Goal: Task Accomplishment & Management: Manage account settings

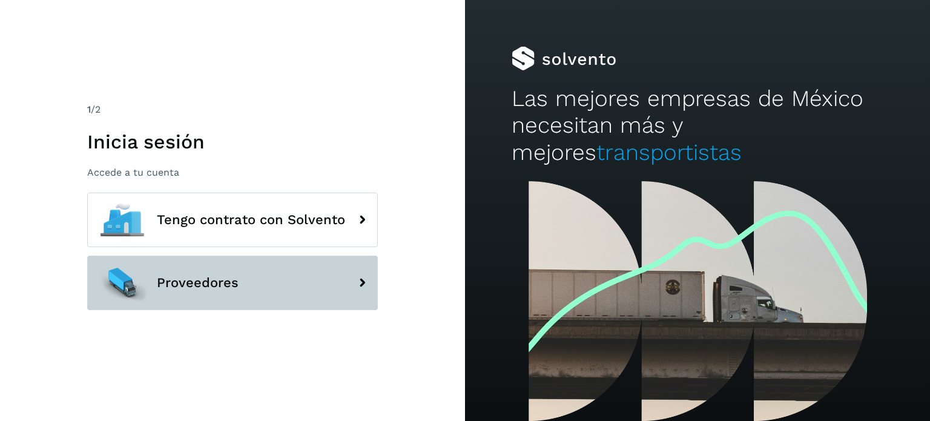
click at [223, 272] on button "Proveedores" at bounding box center [232, 283] width 291 height 54
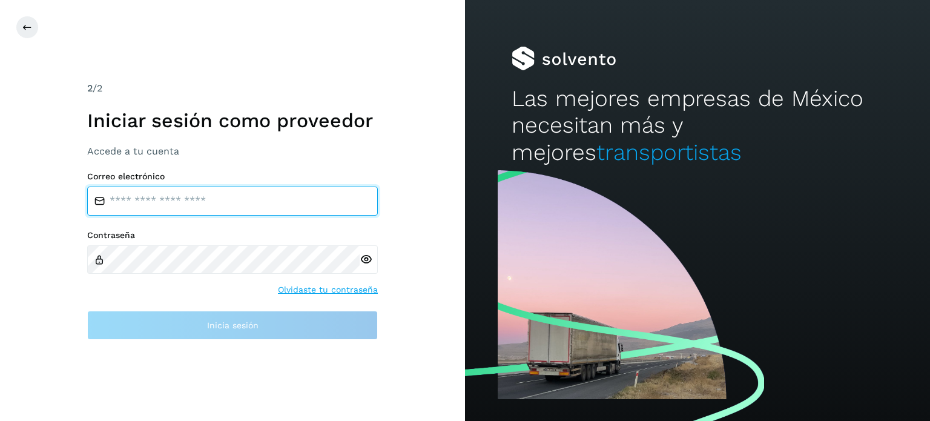
click at [205, 208] on input "email" at bounding box center [232, 200] width 291 height 29
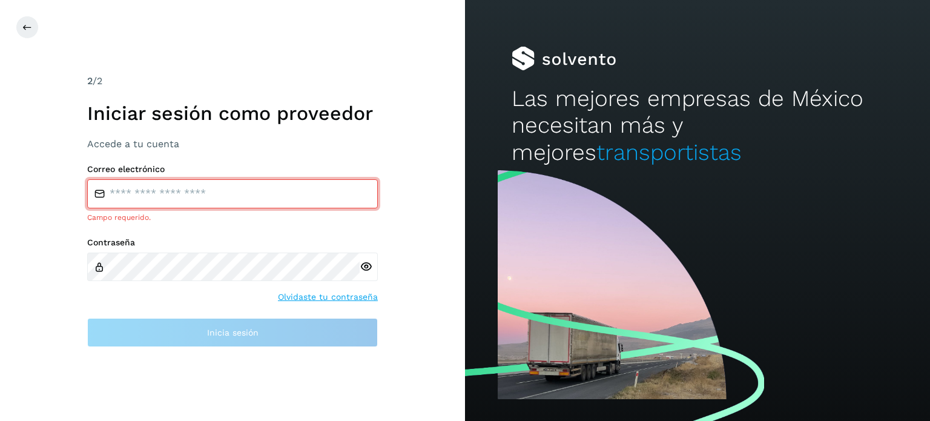
click at [180, 189] on input "email" at bounding box center [232, 193] width 291 height 29
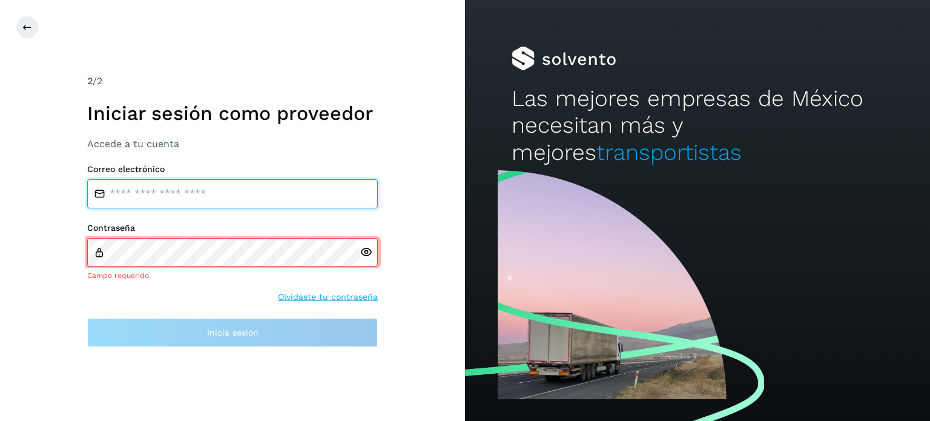
type input "**********"
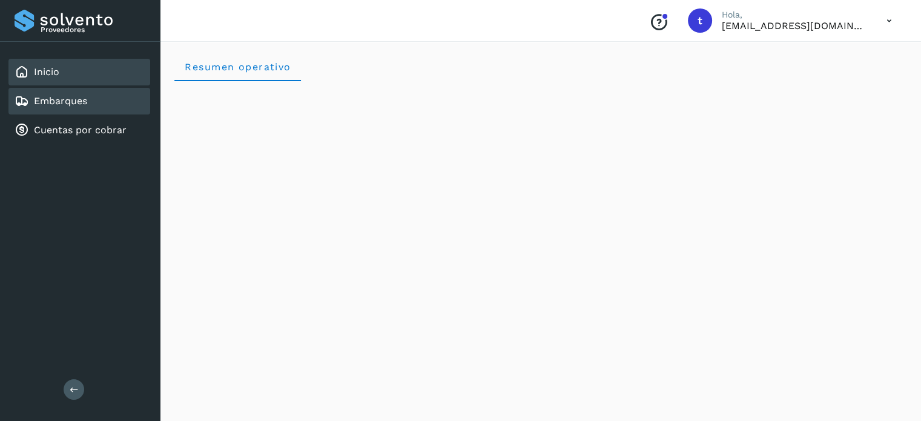
click at [110, 107] on div "Embarques" at bounding box center [79, 101] width 142 height 27
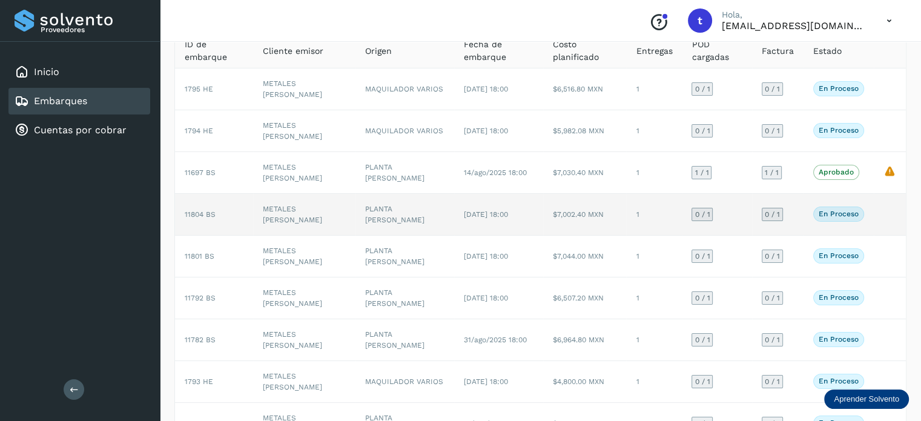
scroll to position [208, 0]
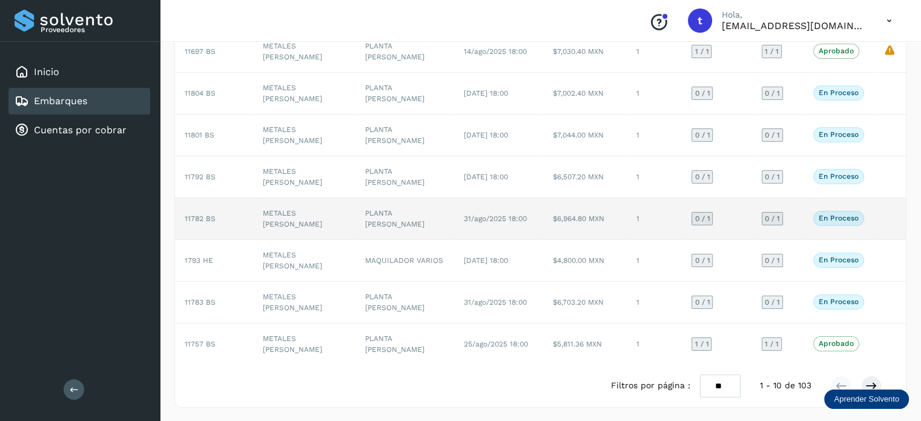
click at [572, 225] on td "$6,964.80 MXN" at bounding box center [584, 219] width 83 height 42
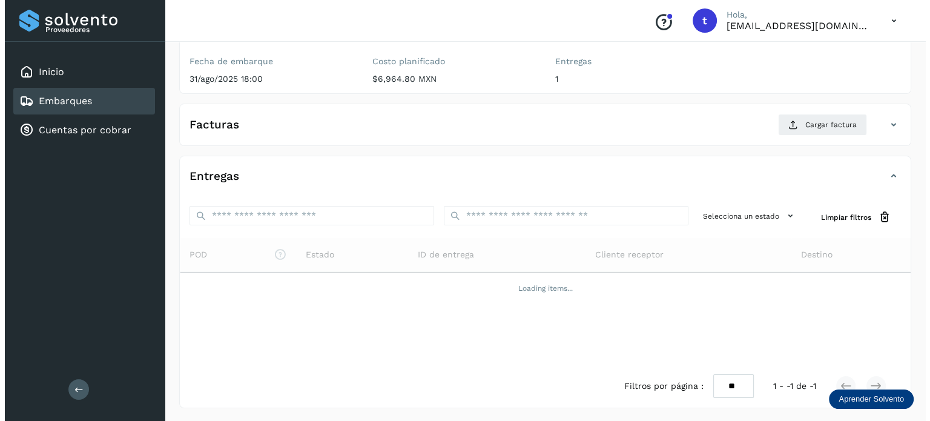
scroll to position [153, 0]
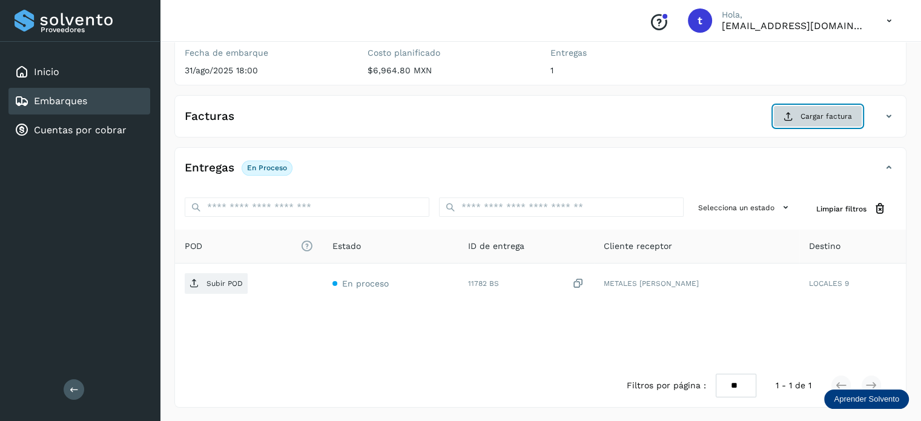
click at [816, 119] on span "Cargar factura" at bounding box center [825, 116] width 51 height 11
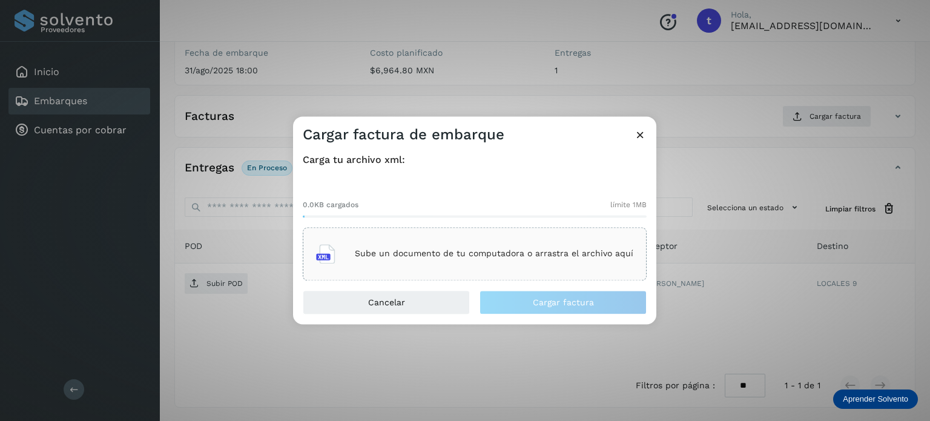
click at [526, 246] on div "Sube un documento de tu computadora o arrastra el archivo aquí" at bounding box center [474, 253] width 317 height 33
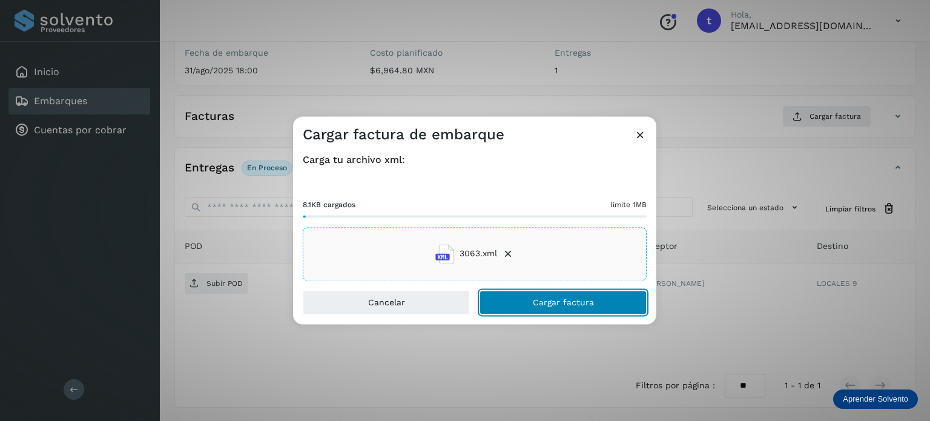
click at [576, 309] on button "Cargar factura" at bounding box center [563, 302] width 167 height 24
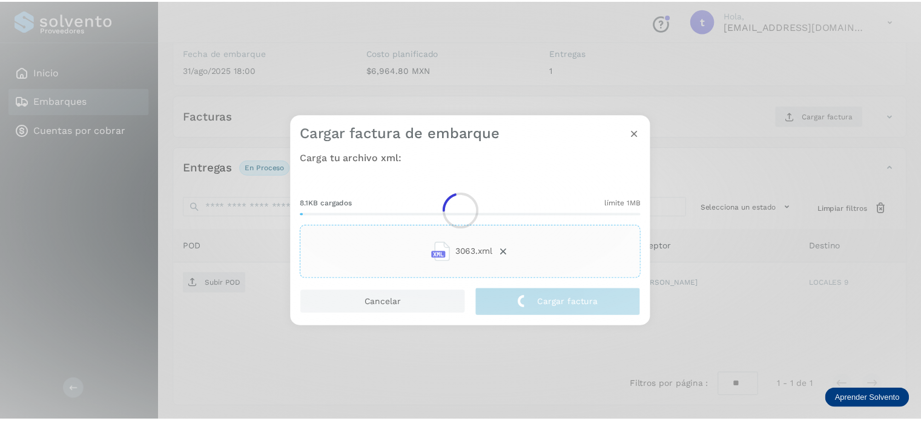
scroll to position [151, 0]
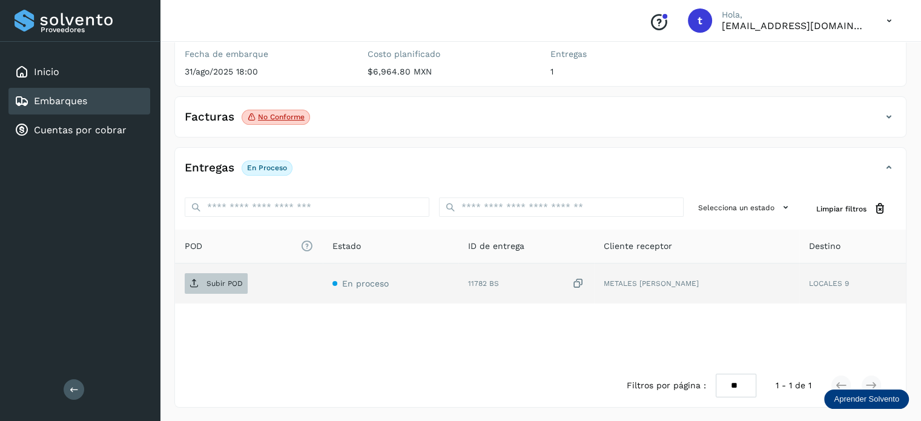
click at [228, 286] on p "Subir POD" at bounding box center [224, 283] width 36 height 8
click at [100, 100] on div "Embarques" at bounding box center [79, 101] width 142 height 27
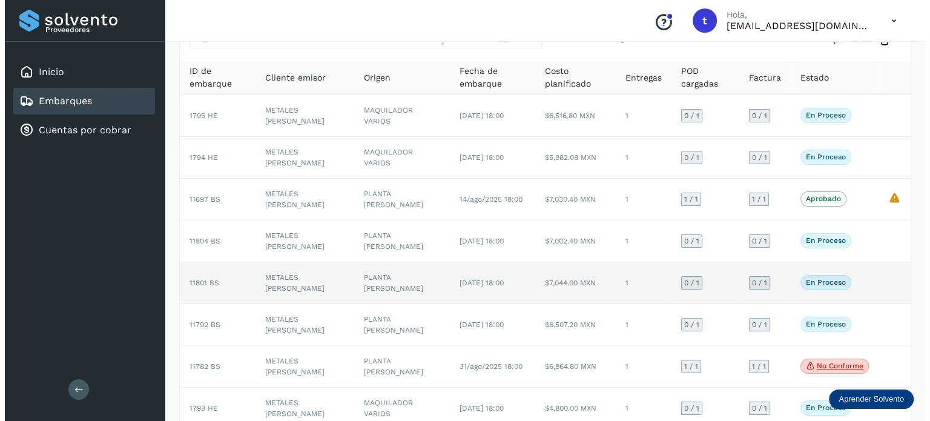
scroll to position [121, 0]
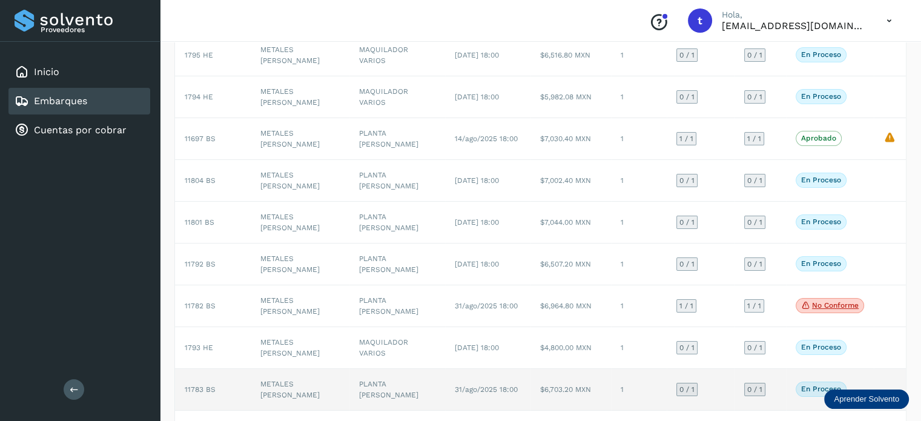
click at [327, 383] on td "METALES [PERSON_NAME]" at bounding box center [300, 390] width 99 height 42
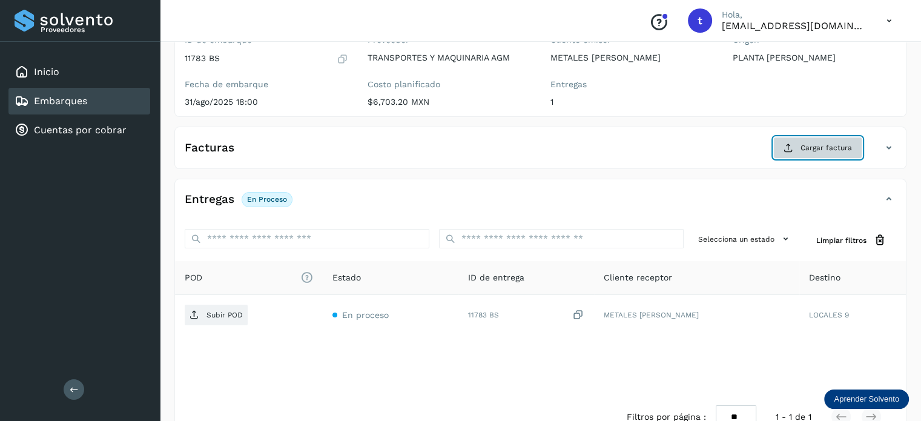
click at [799, 145] on button "Cargar factura" at bounding box center [817, 148] width 89 height 22
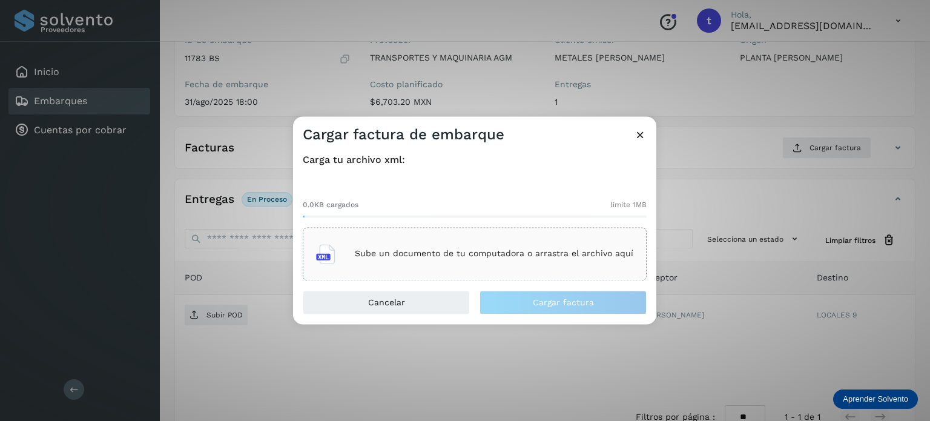
click at [531, 260] on div "Sube un documento de tu computadora o arrastra el archivo aquí" at bounding box center [474, 253] width 317 height 33
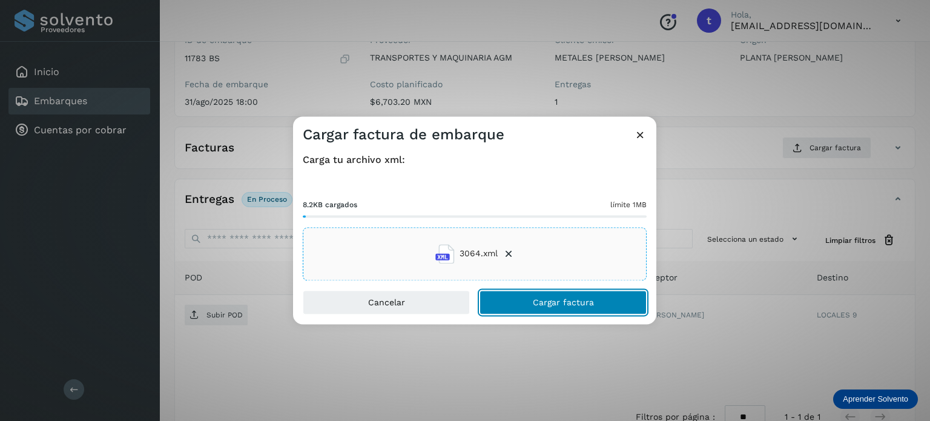
click at [582, 302] on span "Cargar factura" at bounding box center [563, 302] width 61 height 8
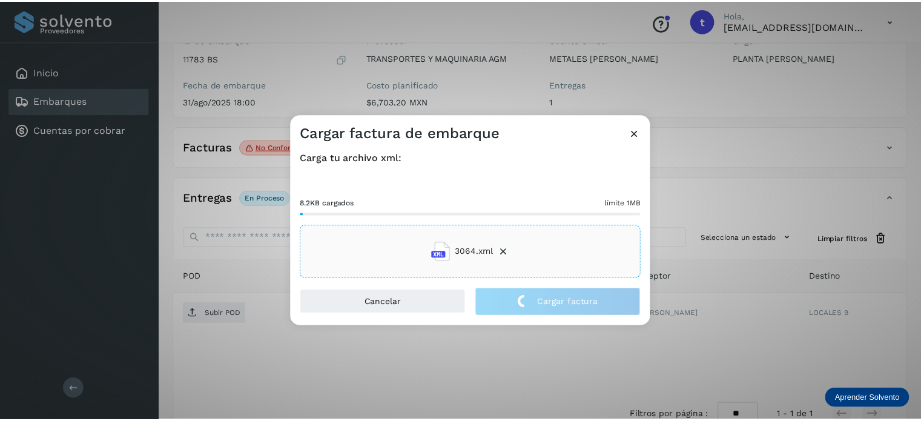
scroll to position [120, 0]
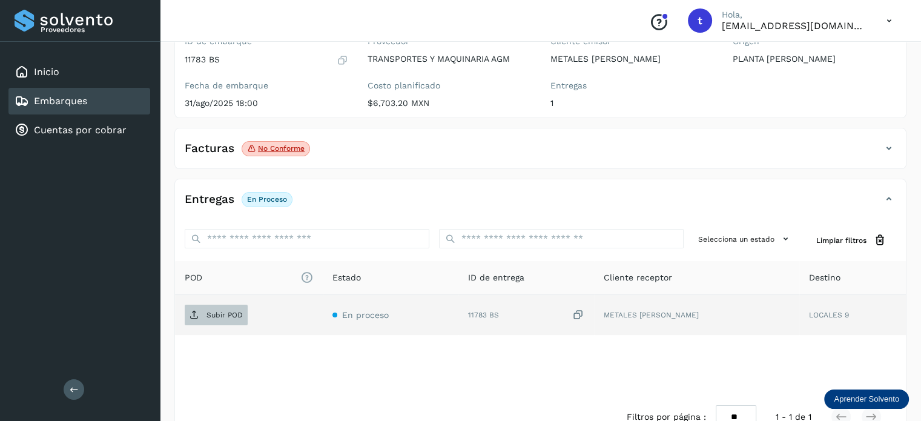
click at [205, 319] on span "Subir POD" at bounding box center [216, 314] width 63 height 19
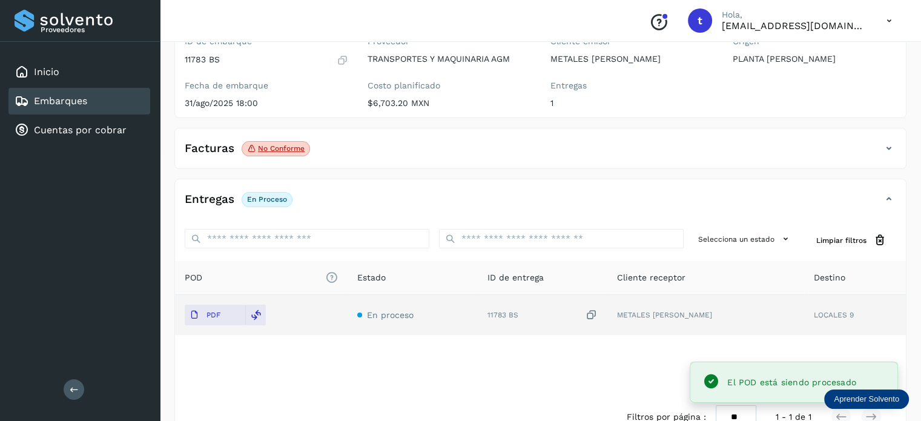
click at [66, 96] on link "Embarques" at bounding box center [60, 101] width 53 height 12
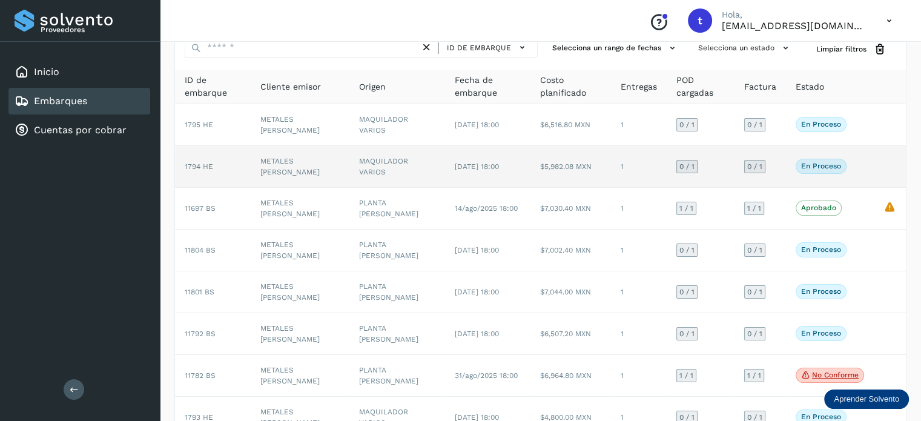
scroll to position [208, 0]
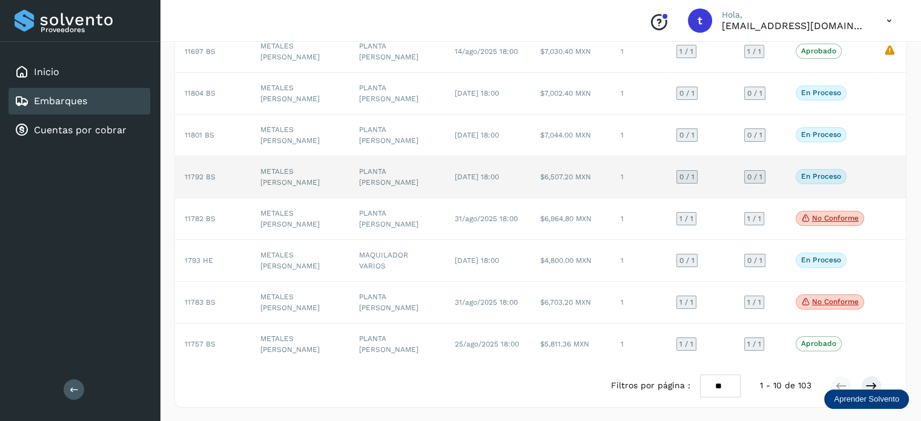
click at [445, 186] on td "[DATE] 18:00" at bounding box center [487, 177] width 85 height 42
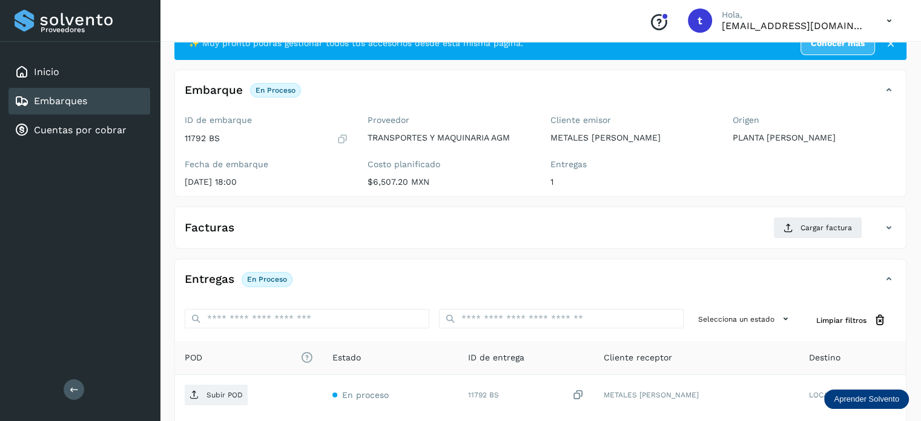
scroll to position [31, 0]
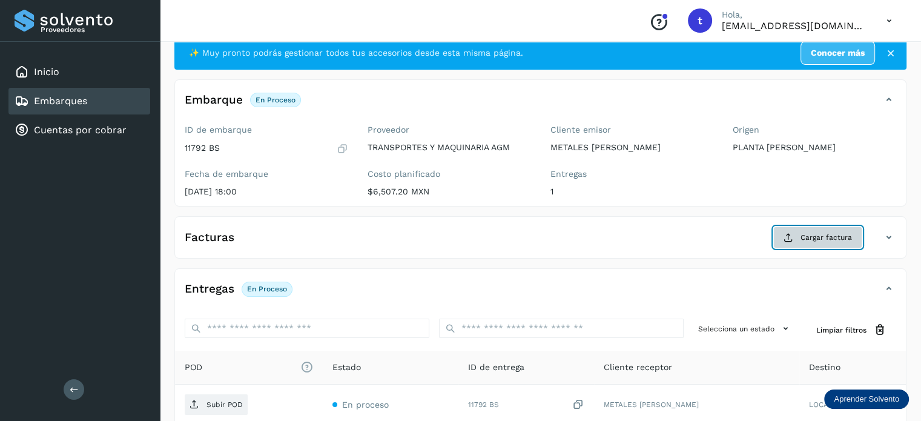
click at [800, 237] on button "Cargar factura" at bounding box center [817, 237] width 89 height 22
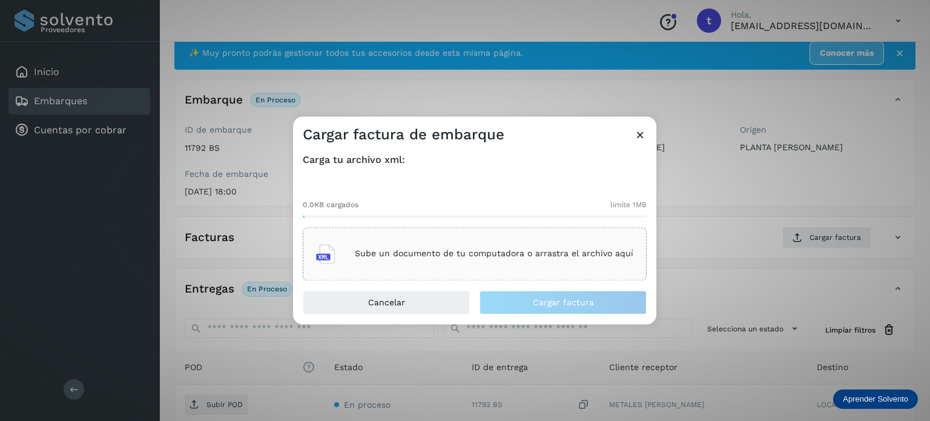
click at [569, 253] on p "Sube un documento de tu computadora o arrastra el archivo aquí" at bounding box center [494, 254] width 279 height 10
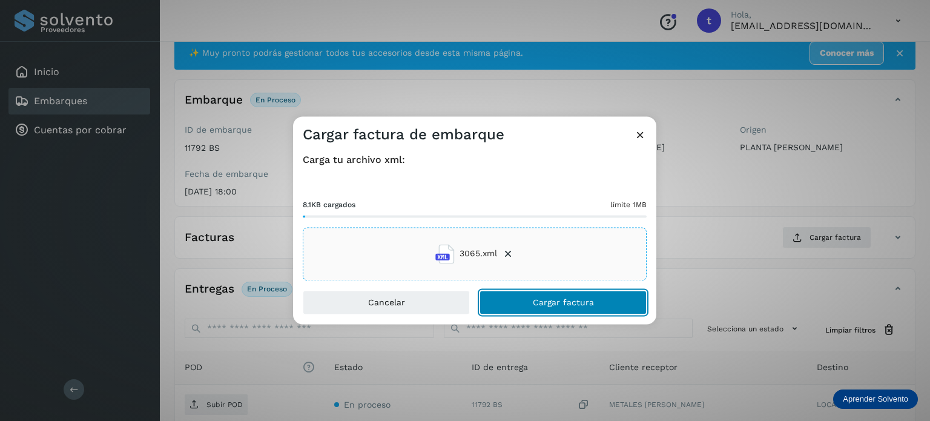
click at [590, 300] on span "Cargar factura" at bounding box center [563, 302] width 61 height 8
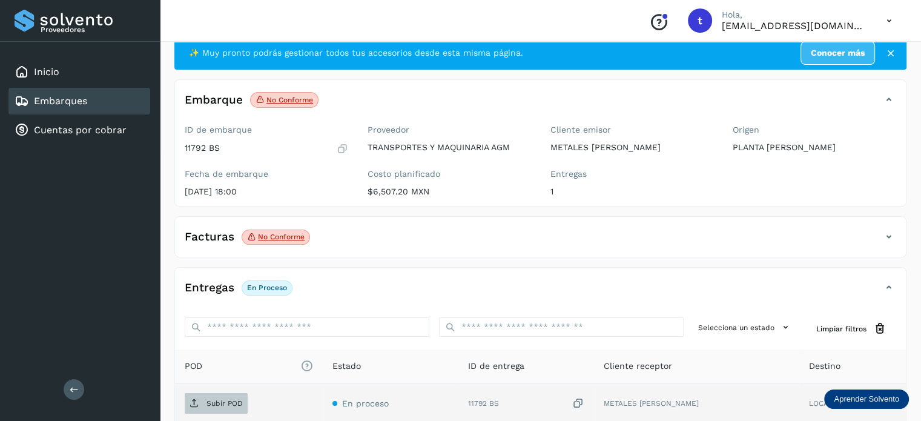
click at [216, 394] on span "Subir POD" at bounding box center [216, 403] width 63 height 19
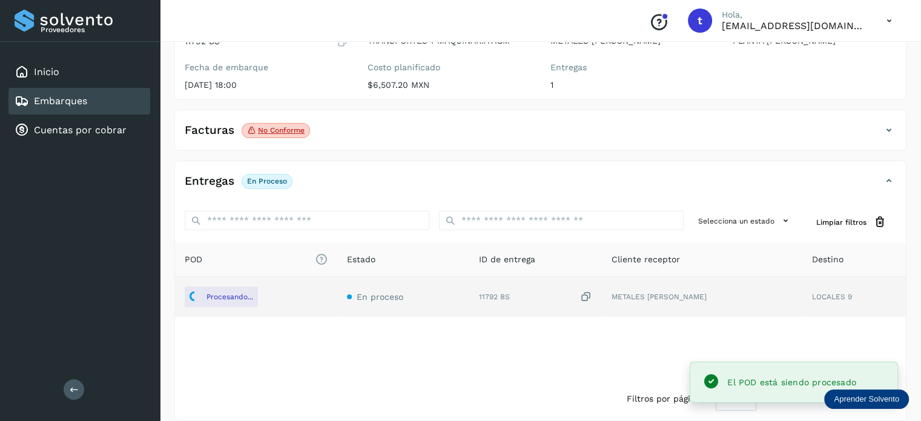
scroll to position [151, 0]
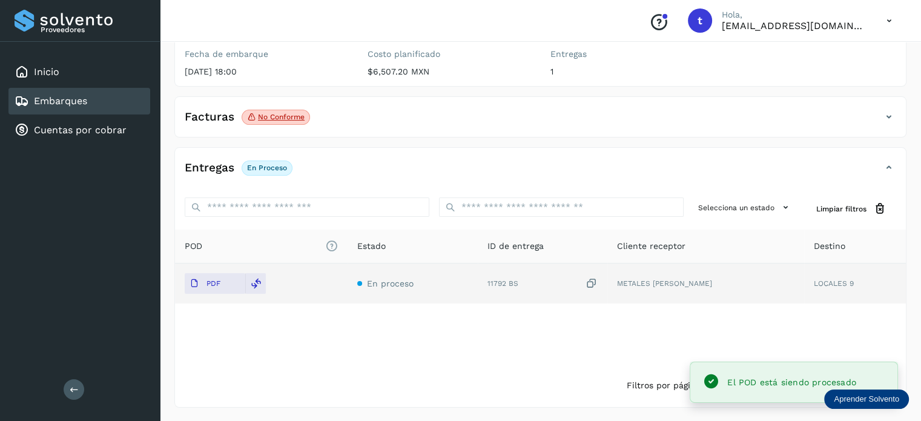
click at [113, 105] on div "Embarques" at bounding box center [79, 101] width 142 height 27
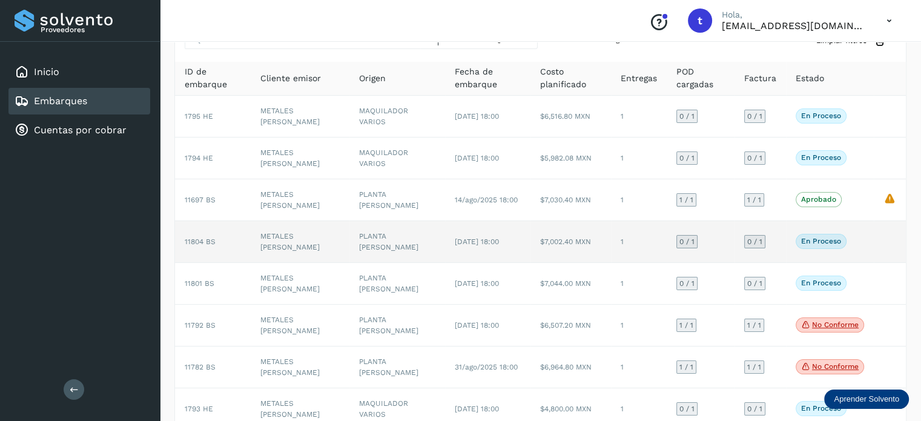
scroll to position [61, 0]
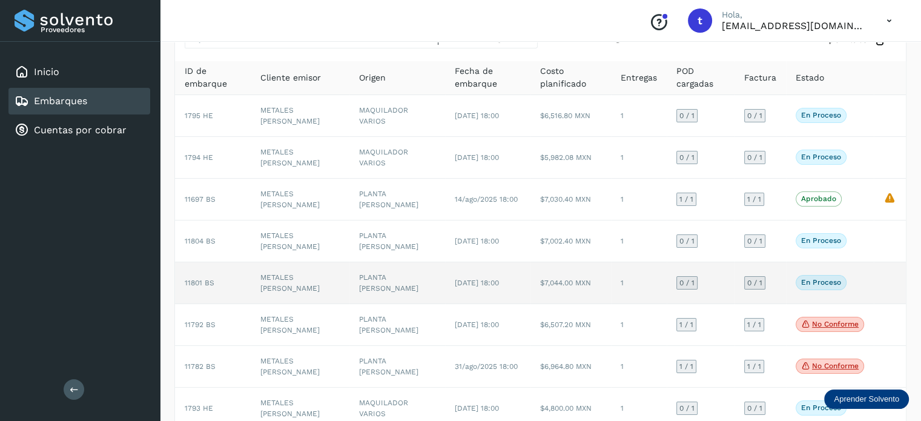
click at [327, 288] on td "METALES [PERSON_NAME]" at bounding box center [300, 283] width 99 height 42
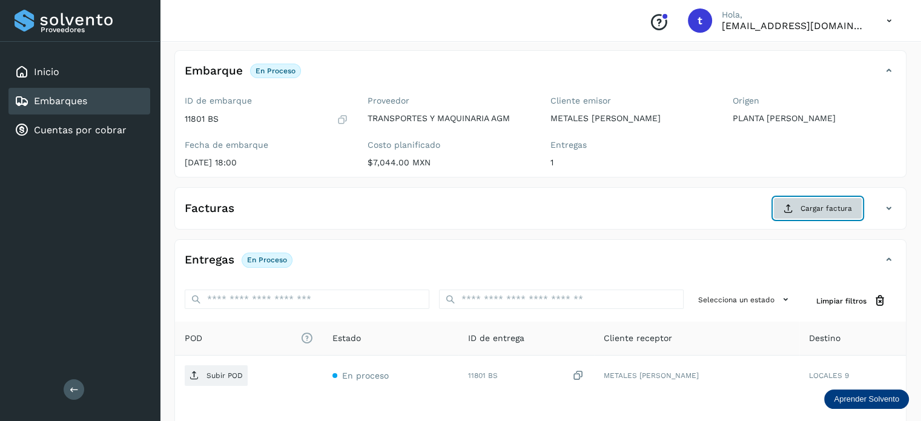
click at [793, 214] on button "Cargar factura" at bounding box center [817, 208] width 89 height 22
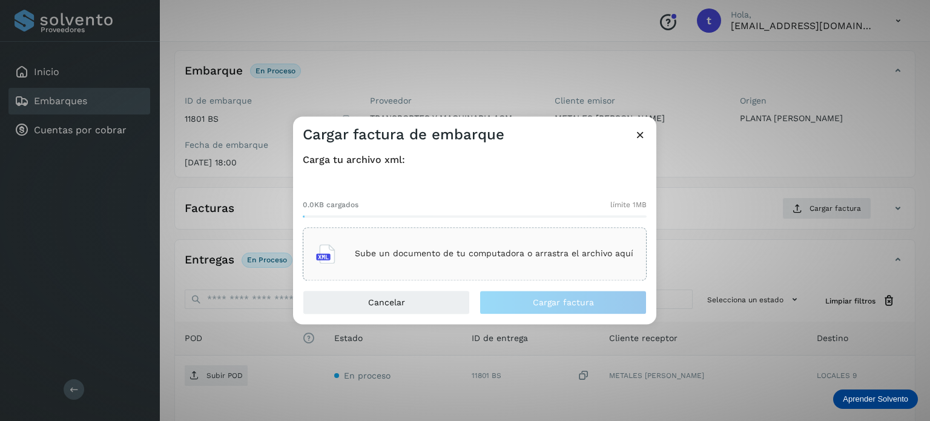
click at [516, 266] on div "Sube un documento de tu computadora o arrastra el archivo aquí" at bounding box center [474, 253] width 317 height 33
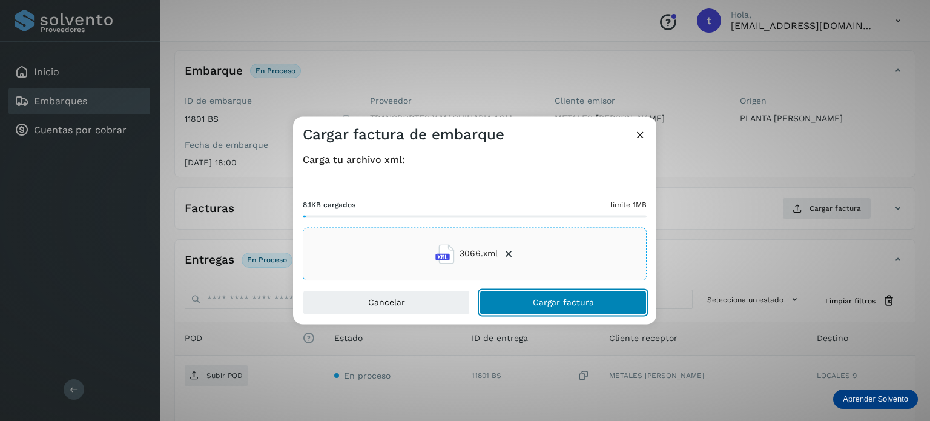
click at [557, 300] on span "Cargar factura" at bounding box center [563, 302] width 61 height 8
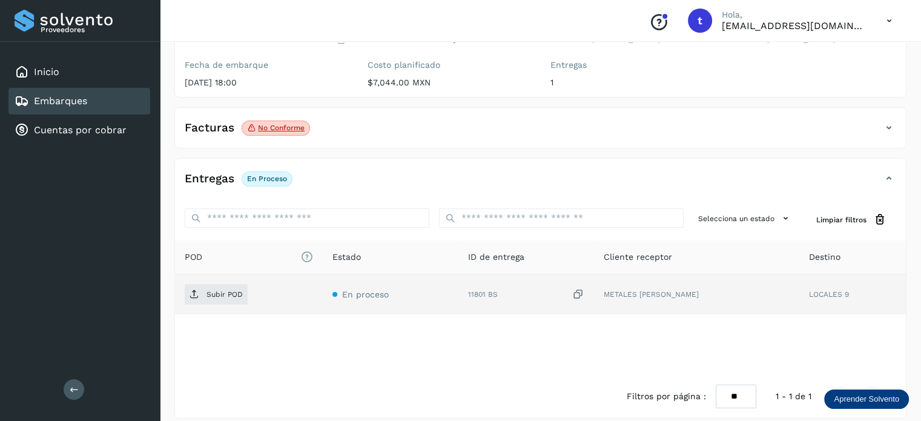
scroll to position [151, 0]
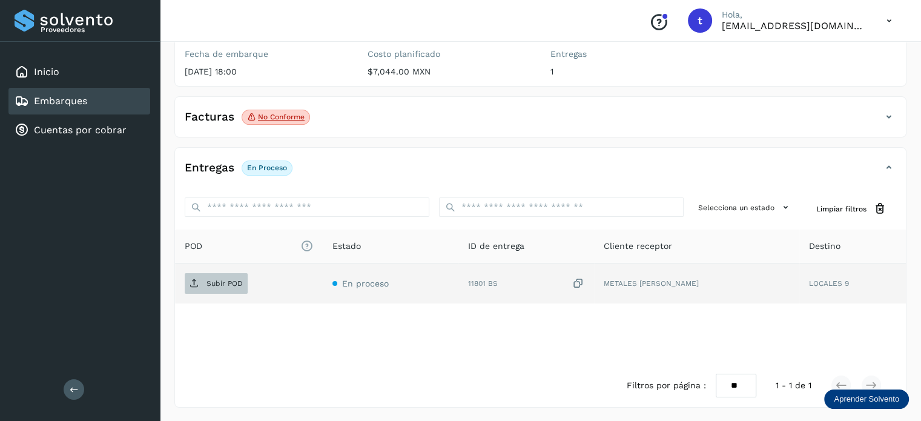
click at [203, 281] on span "Subir POD" at bounding box center [216, 283] width 63 height 19
click at [100, 105] on div "Embarques" at bounding box center [79, 101] width 142 height 27
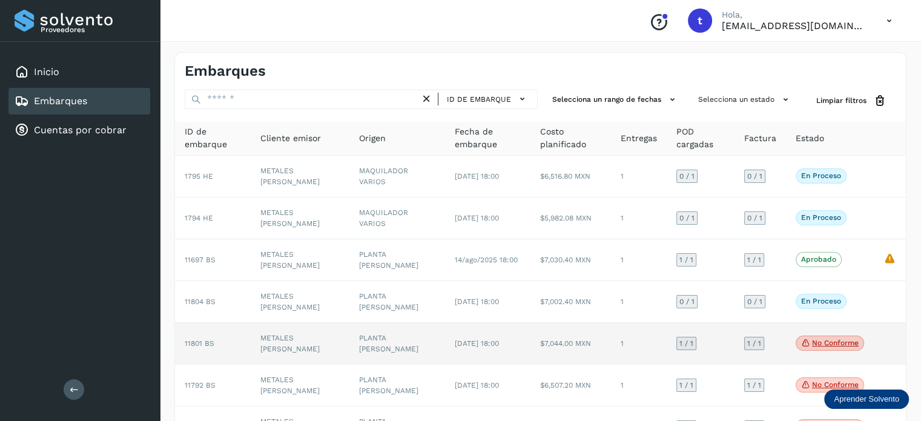
click at [315, 331] on td "METALES [PERSON_NAME]" at bounding box center [300, 344] width 99 height 42
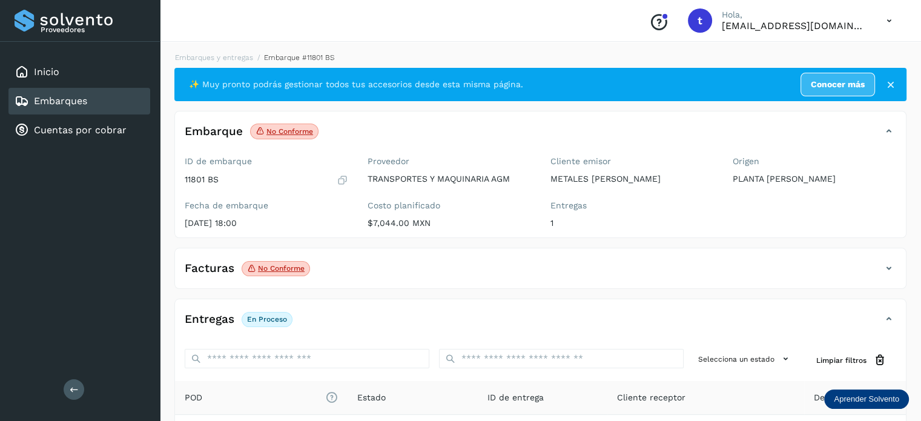
scroll to position [151, 0]
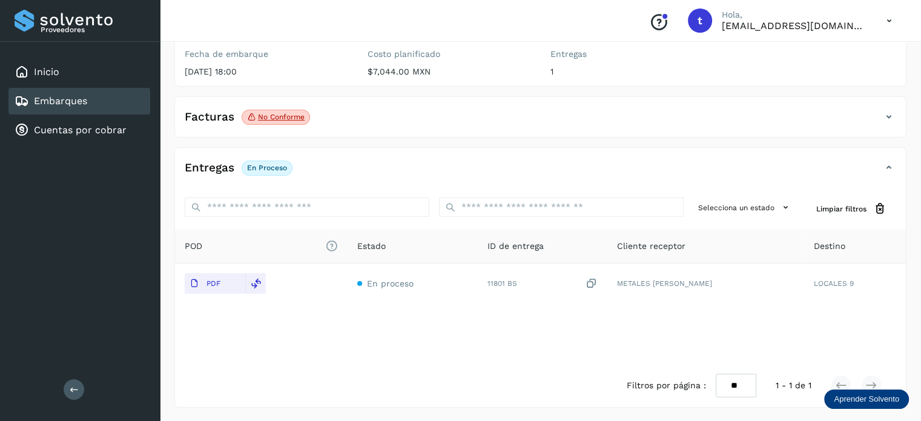
click at [97, 92] on div "Embarques" at bounding box center [79, 101] width 142 height 27
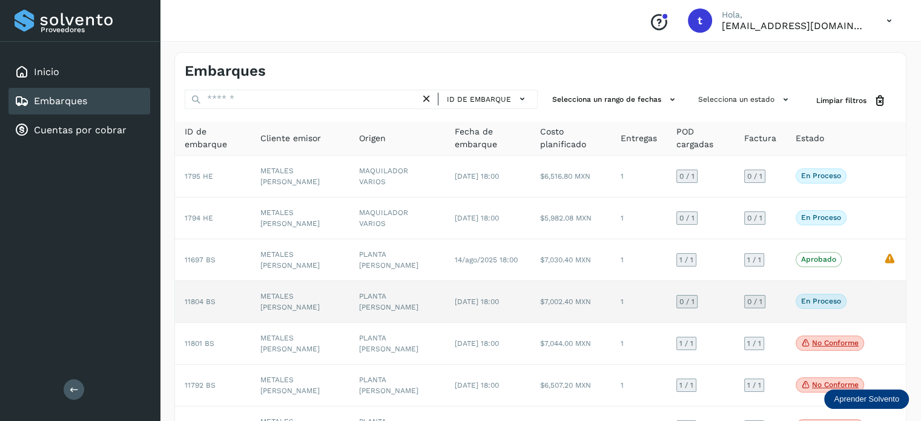
click at [325, 312] on td "METALES [PERSON_NAME]" at bounding box center [300, 302] width 99 height 42
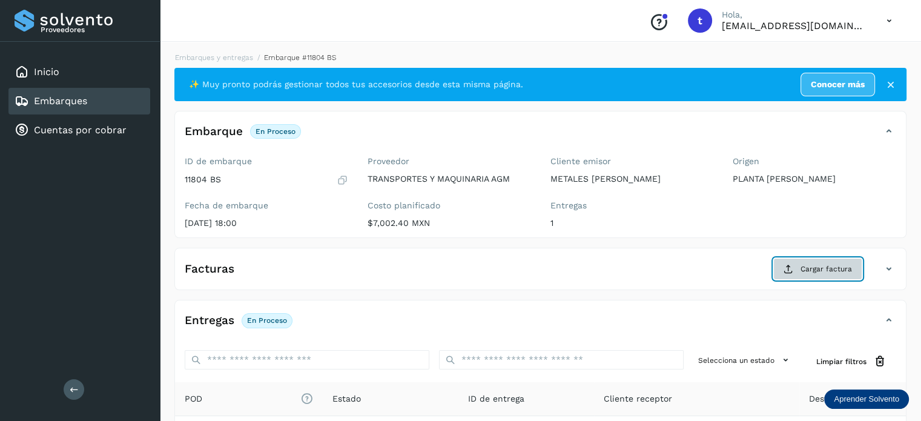
click at [814, 272] on span "Cargar factura" at bounding box center [825, 268] width 51 height 11
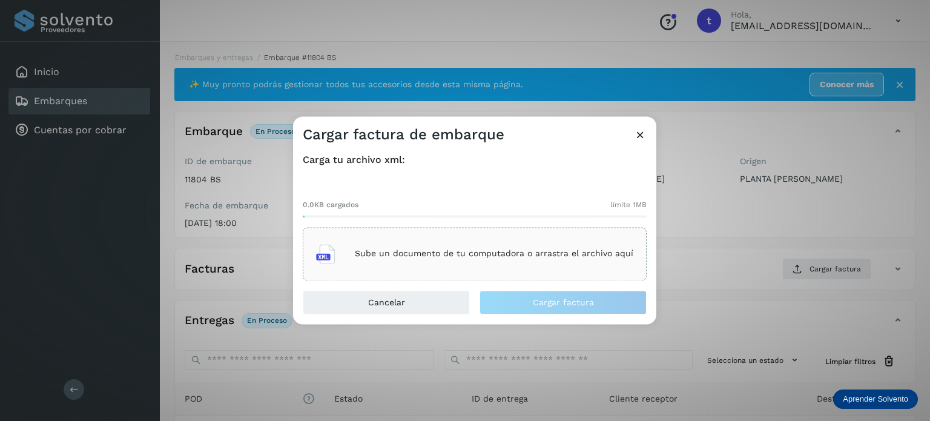
click at [538, 260] on div "Sube un documento de tu computadora o arrastra el archivo aquí" at bounding box center [474, 253] width 317 height 33
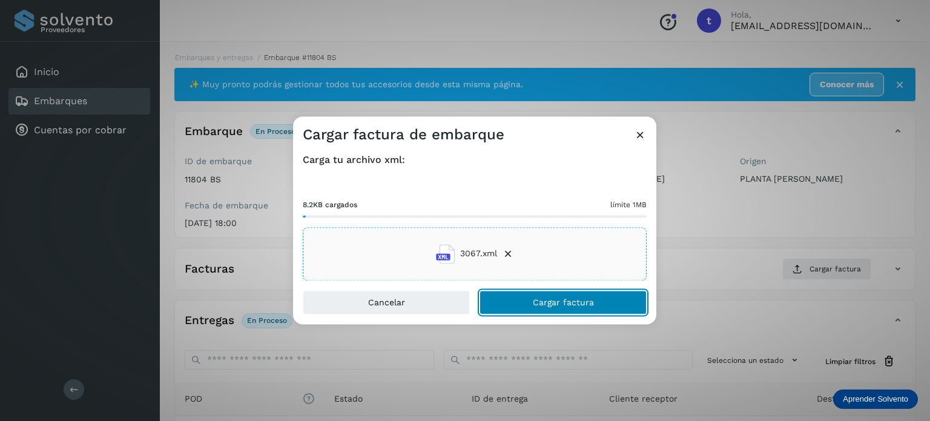
click at [575, 300] on span "Cargar factura" at bounding box center [563, 302] width 61 height 8
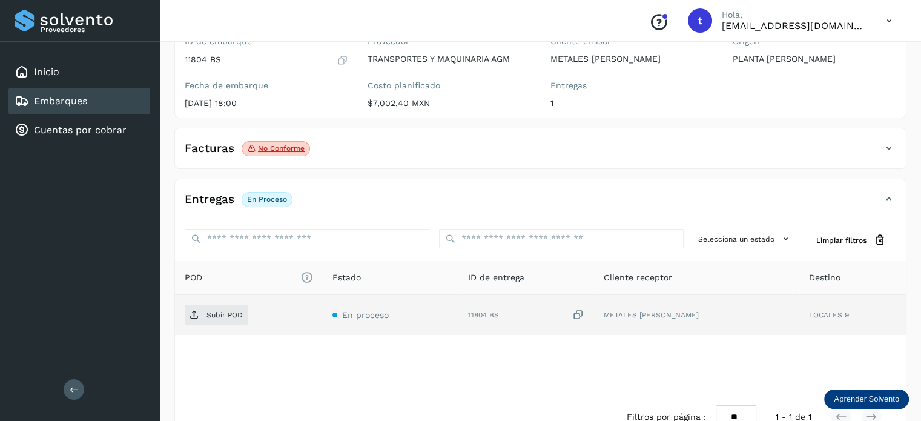
scroll to position [121, 0]
click at [216, 318] on span "Subir POD" at bounding box center [216, 313] width 63 height 19
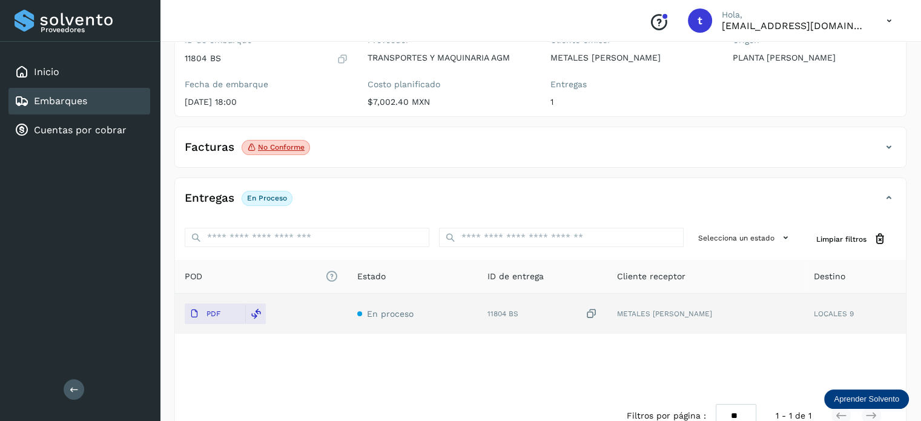
click at [61, 105] on link "Embarques" at bounding box center [60, 101] width 53 height 12
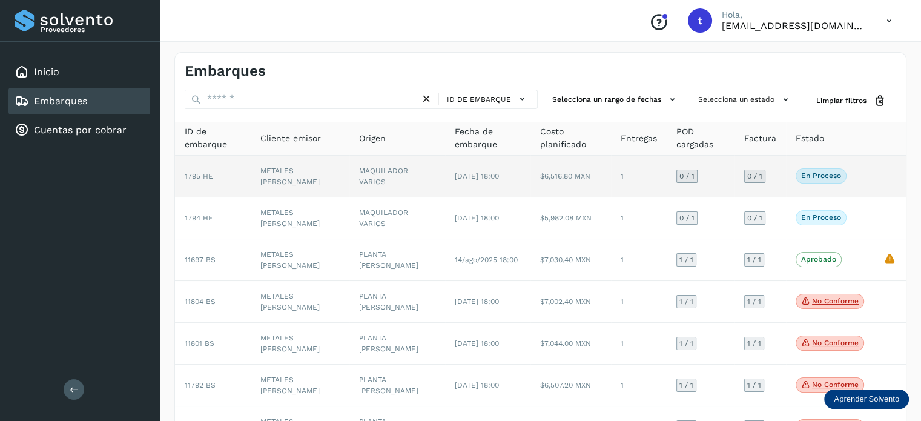
click at [320, 177] on td "METALES [PERSON_NAME]" at bounding box center [300, 177] width 99 height 42
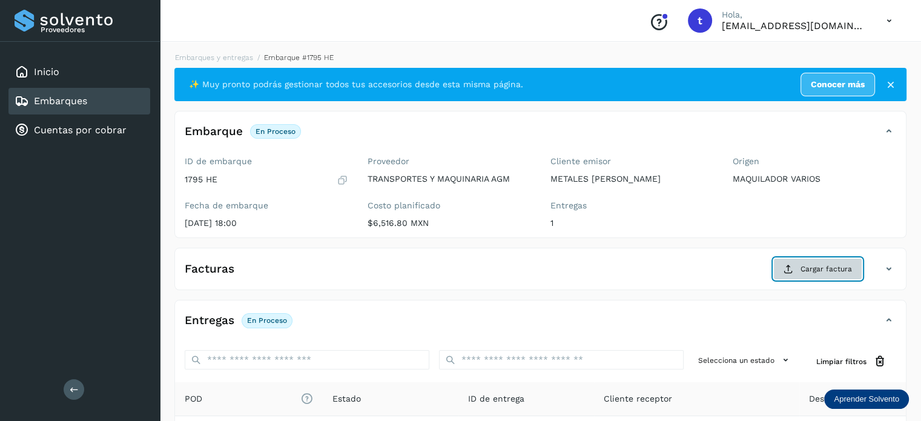
click at [789, 272] on icon at bounding box center [788, 269] width 10 height 10
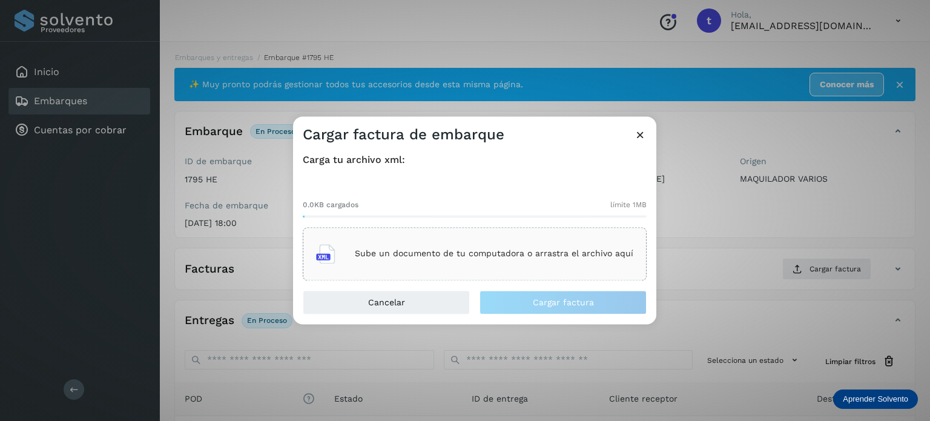
click at [478, 243] on div "Sube un documento de tu computadora o arrastra el archivo aquí" at bounding box center [474, 253] width 317 height 33
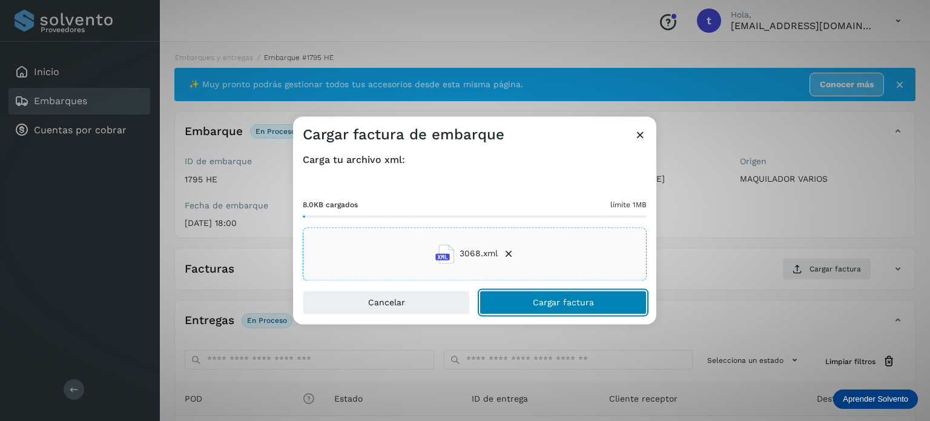
click at [558, 308] on button "Cargar factura" at bounding box center [563, 302] width 167 height 24
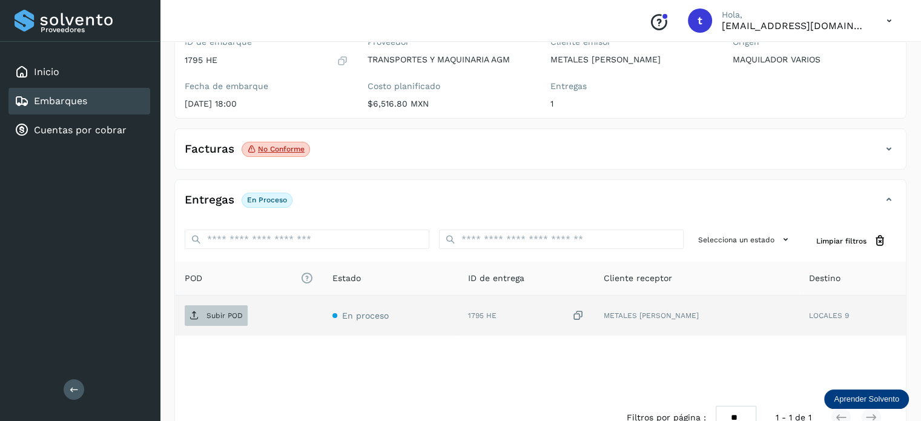
scroll to position [121, 0]
click at [223, 310] on p "Subir POD" at bounding box center [224, 313] width 36 height 8
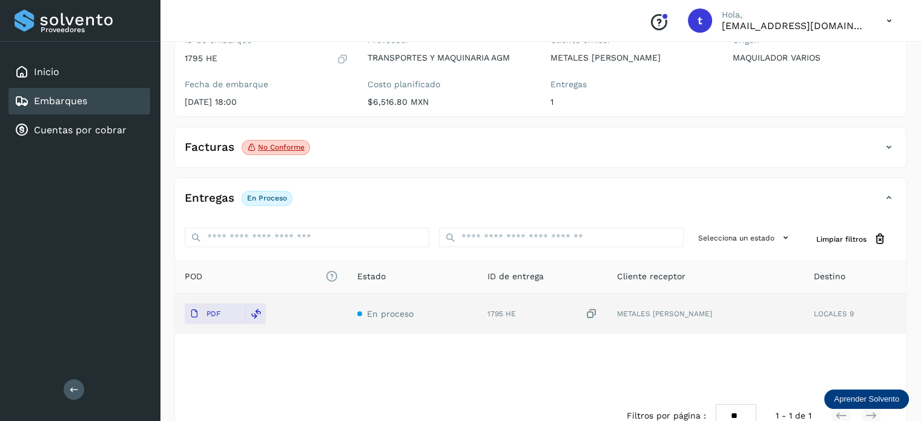
click at [77, 105] on link "Embarques" at bounding box center [60, 101] width 53 height 12
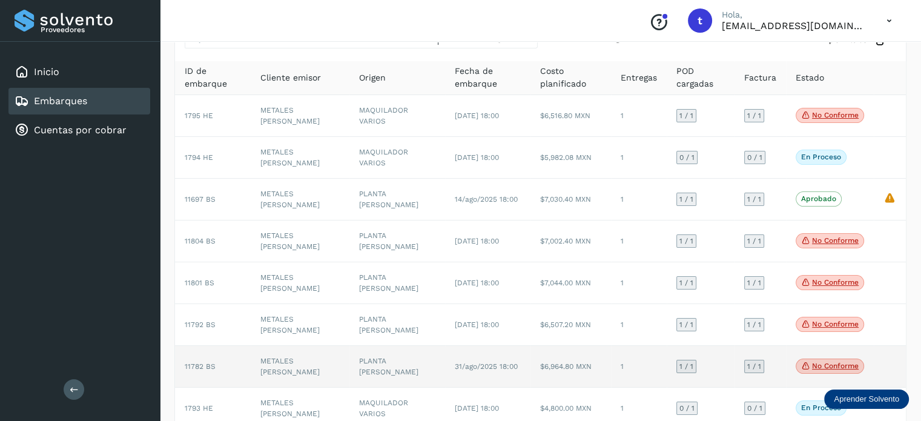
scroll to position [121, 0]
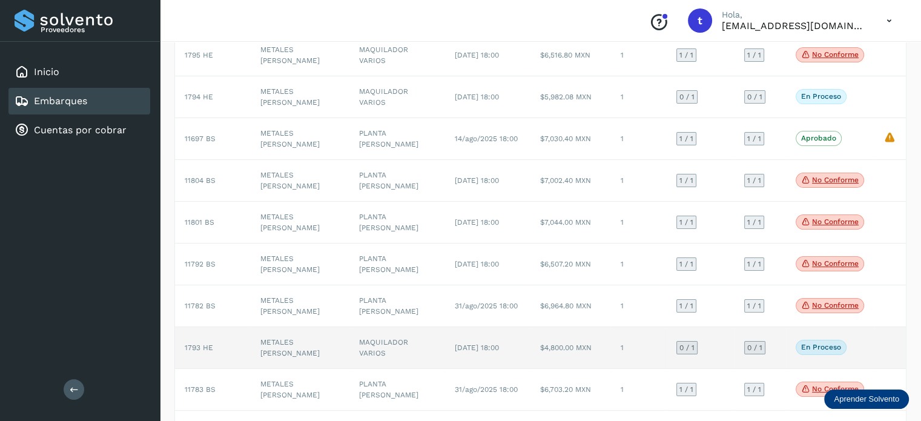
click at [406, 355] on td "MAQUILADOR VARIOS" at bounding box center [397, 348] width 96 height 42
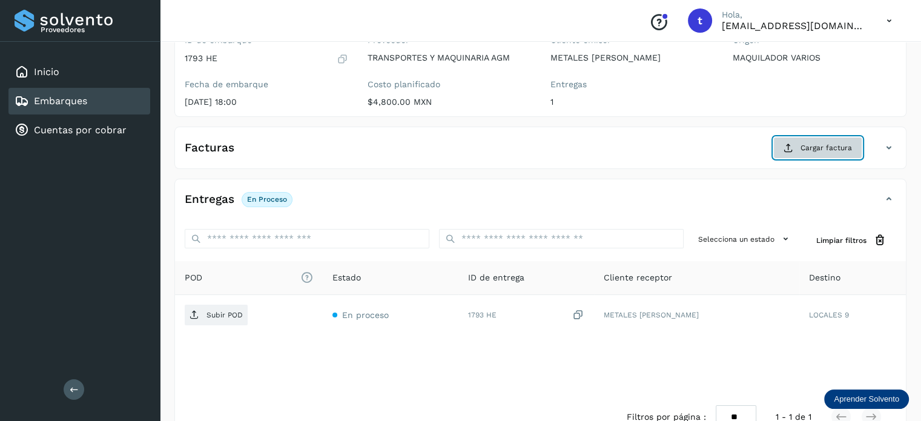
click at [807, 149] on span "Cargar factura" at bounding box center [825, 147] width 51 height 11
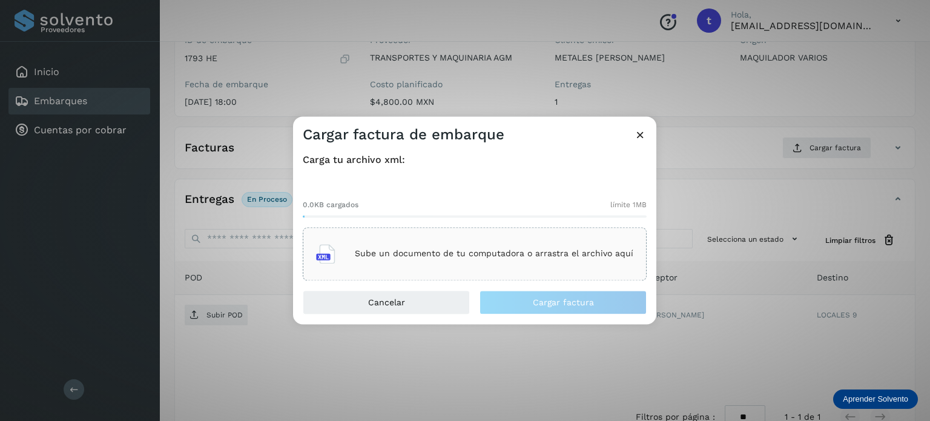
click at [518, 264] on div "Sube un documento de tu computadora o arrastra el archivo aquí" at bounding box center [474, 253] width 317 height 33
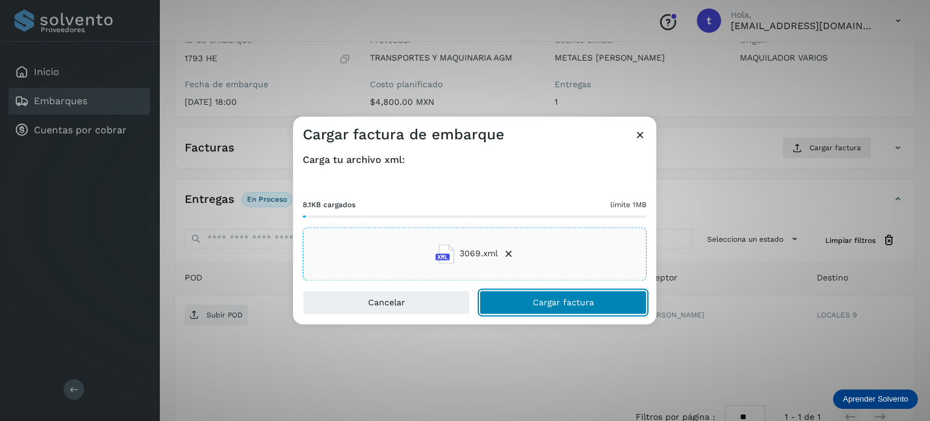
click at [560, 297] on button "Cargar factura" at bounding box center [563, 302] width 167 height 24
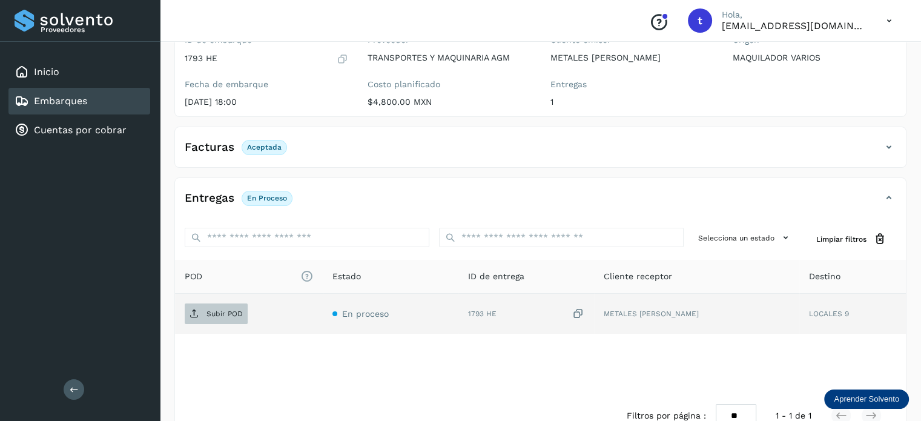
click at [235, 309] on p "Subir POD" at bounding box center [224, 313] width 36 height 8
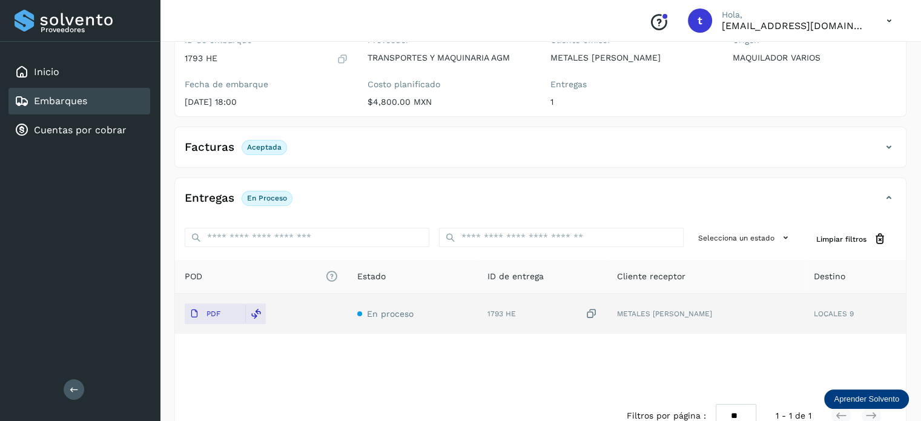
click at [62, 102] on link "Embarques" at bounding box center [60, 101] width 53 height 12
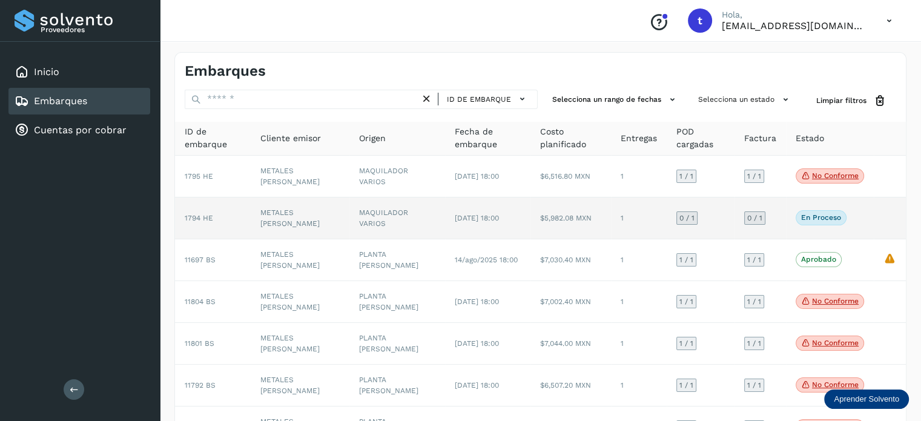
click at [620, 215] on td "1" at bounding box center [639, 218] width 56 height 42
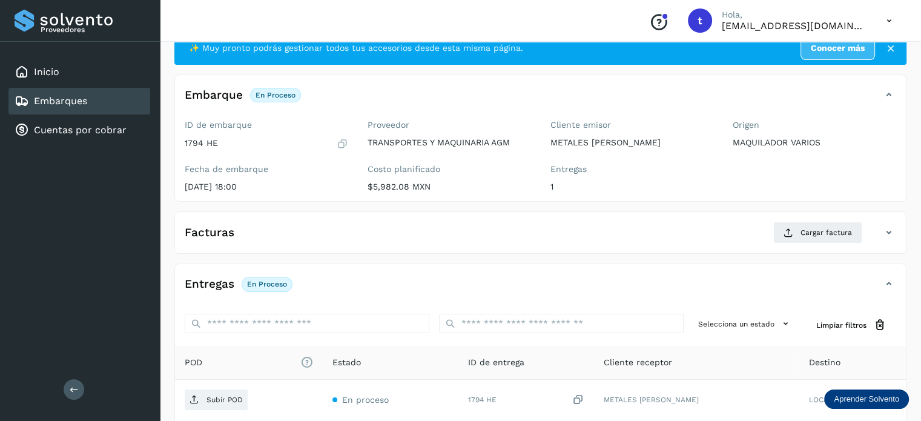
scroll to position [31, 0]
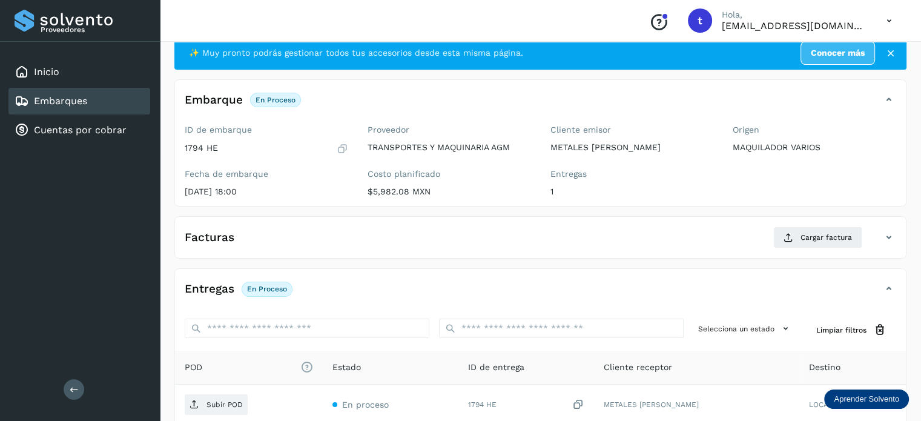
drag, startPoint x: 644, startPoint y: 216, endPoint x: 628, endPoint y: 216, distance: 16.3
click at [642, 214] on div "✨ Muy pronto podrás gestionar todos tus accesorios desde esta misma página. Con…" at bounding box center [540, 282] width 732 height 492
click at [81, 91] on div "Embarques" at bounding box center [79, 101] width 142 height 27
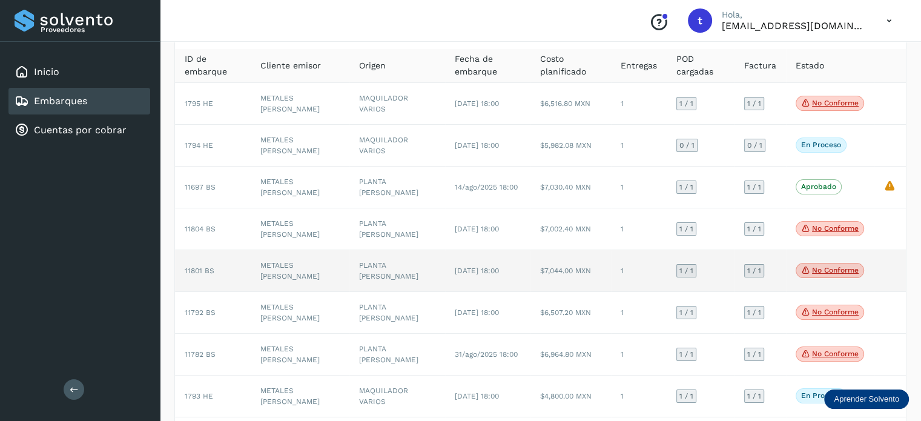
scroll to position [182, 0]
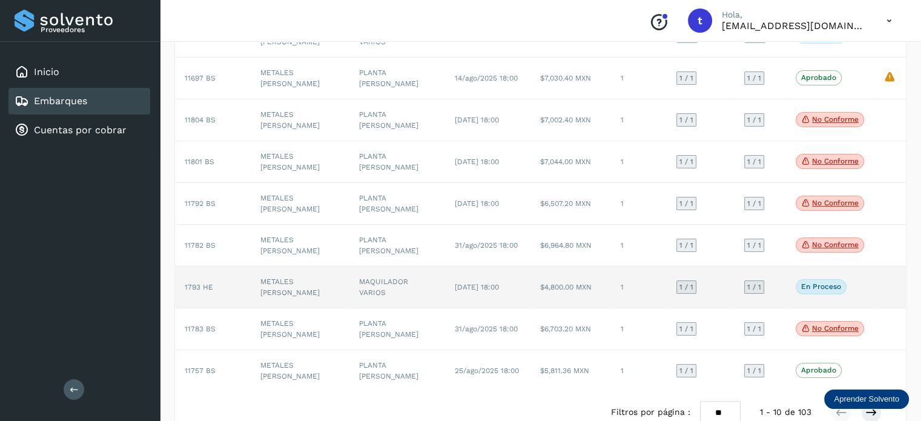
click at [579, 297] on td "$4,800.00 MXN" at bounding box center [570, 287] width 81 height 42
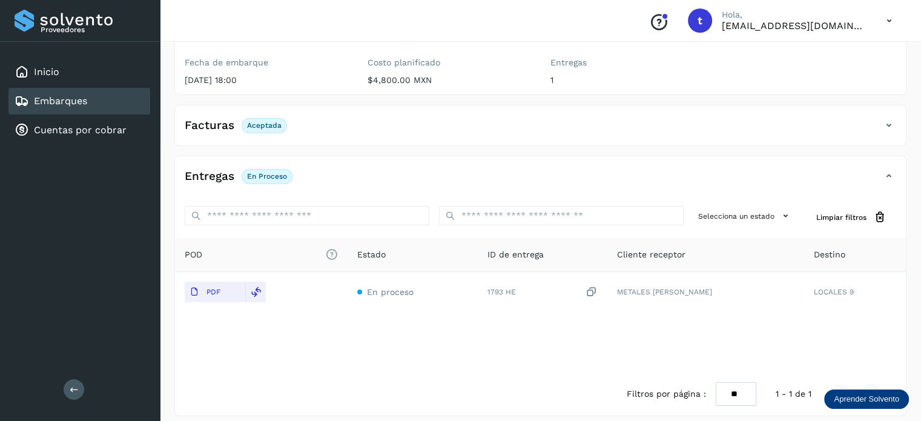
scroll to position [151, 0]
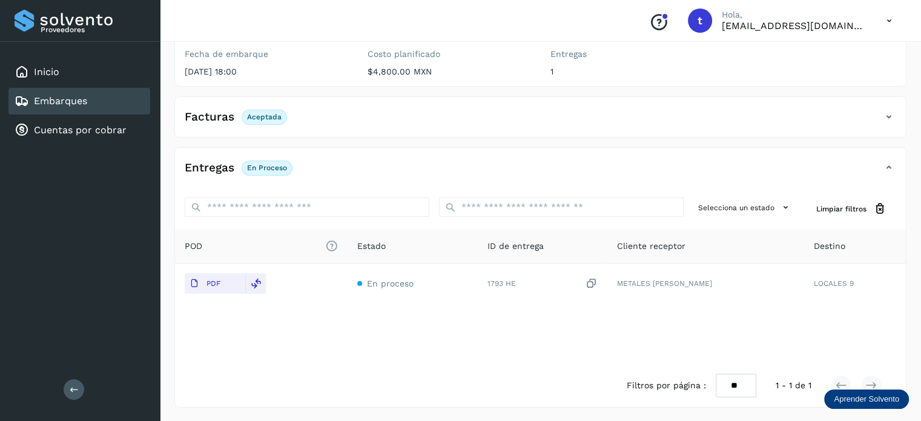
click at [85, 96] on link "Embarques" at bounding box center [60, 101] width 53 height 12
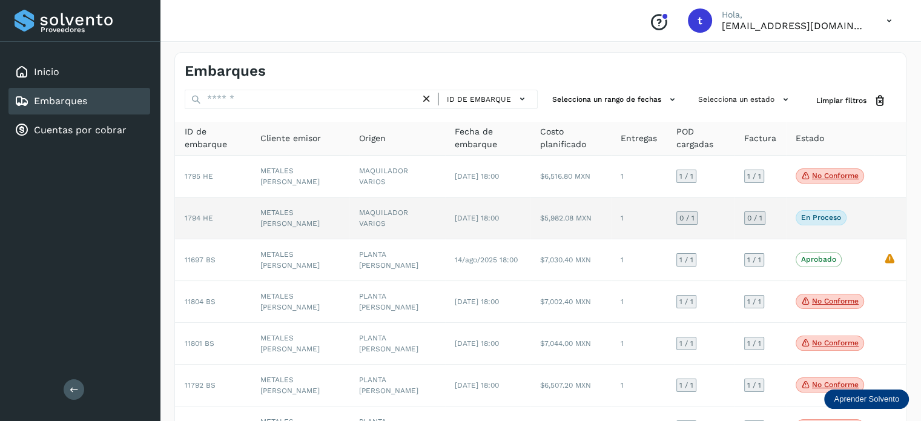
click at [499, 234] on td "[DATE] 18:00" at bounding box center [487, 218] width 85 height 42
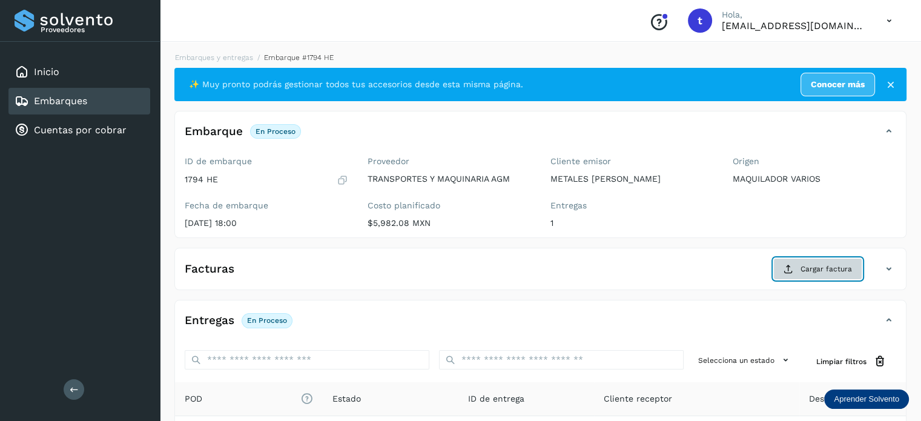
click at [810, 272] on span "Cargar factura" at bounding box center [825, 268] width 51 height 11
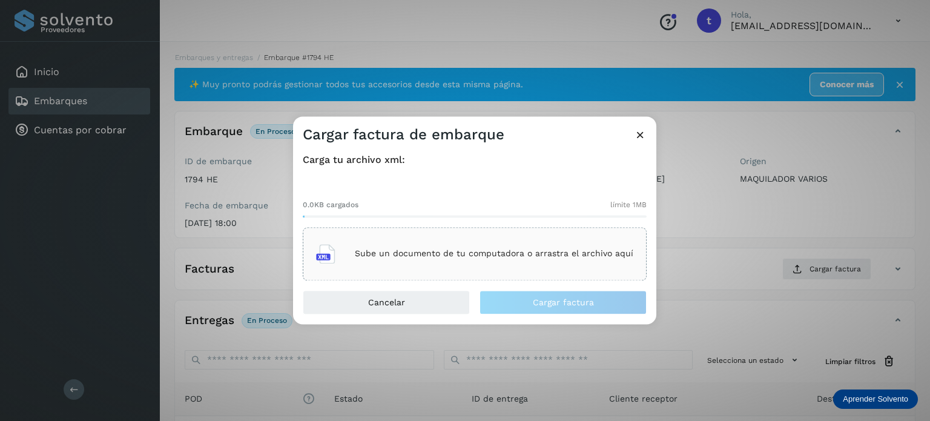
click at [506, 246] on div "Sube un documento de tu computadora o arrastra el archivo aquí" at bounding box center [474, 253] width 317 height 33
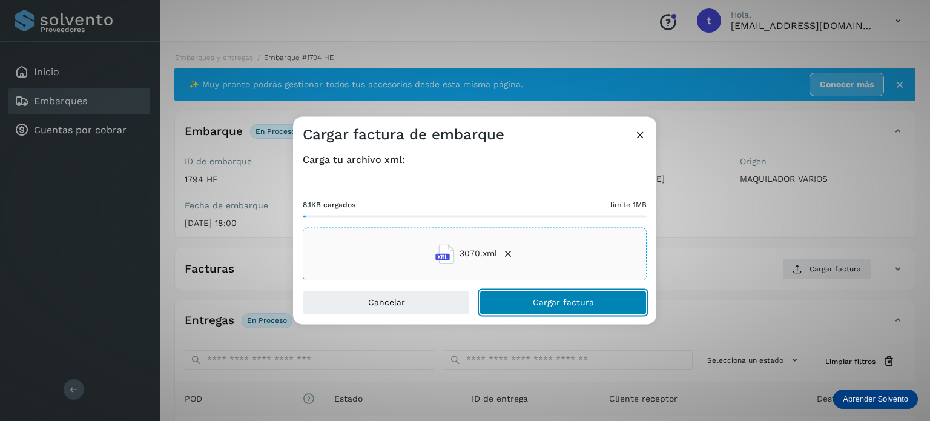
click at [525, 309] on button "Cargar factura" at bounding box center [563, 302] width 167 height 24
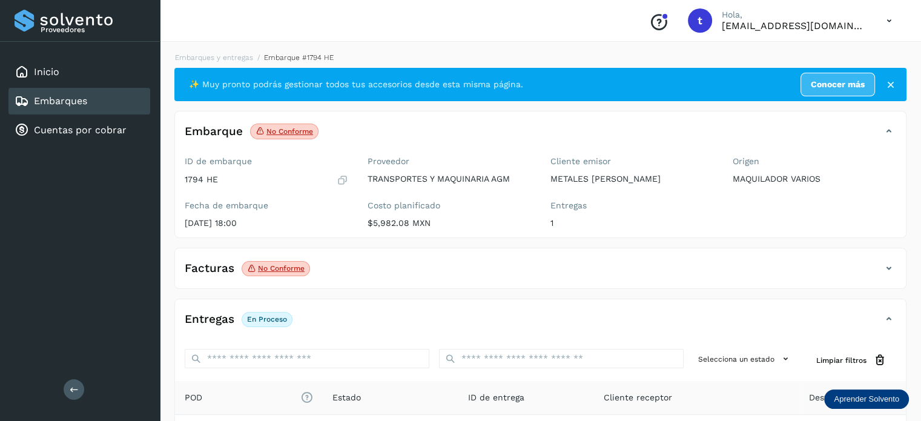
scroll to position [121, 0]
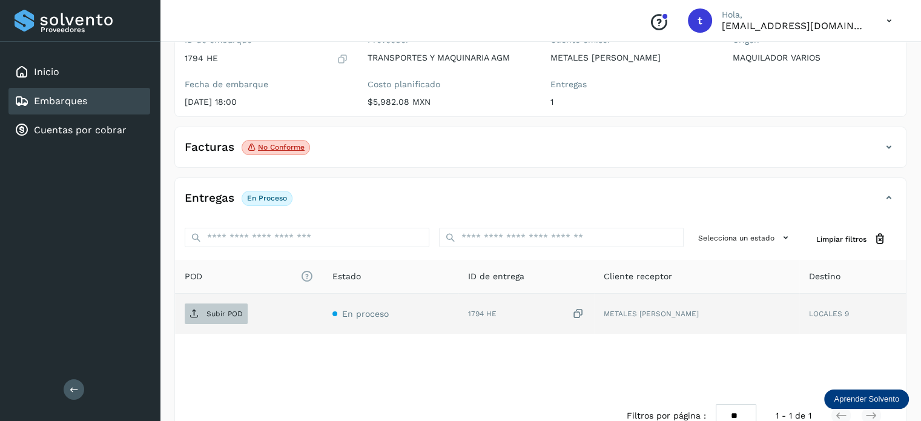
click at [212, 316] on p "Subir POD" at bounding box center [224, 313] width 36 height 8
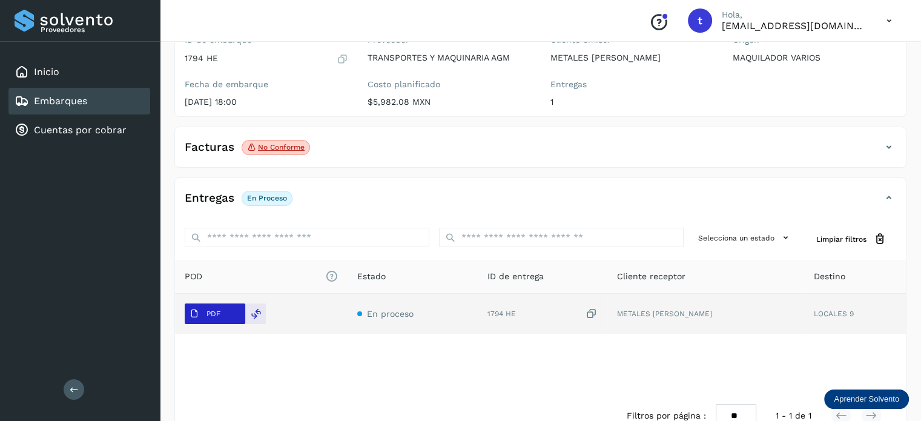
click at [207, 318] on span "PDF" at bounding box center [205, 313] width 41 height 19
click at [220, 309] on p "PDF" at bounding box center [213, 313] width 14 height 8
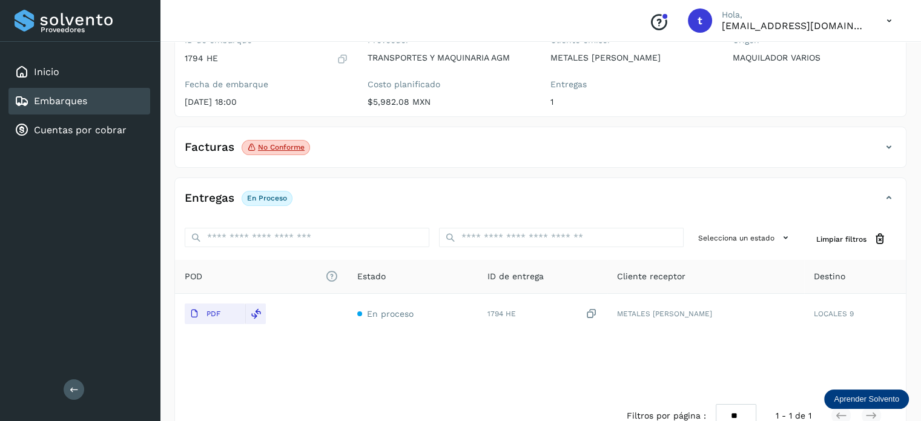
click at [97, 101] on div "Embarques" at bounding box center [79, 101] width 142 height 27
